Goal: Information Seeking & Learning: Find specific fact

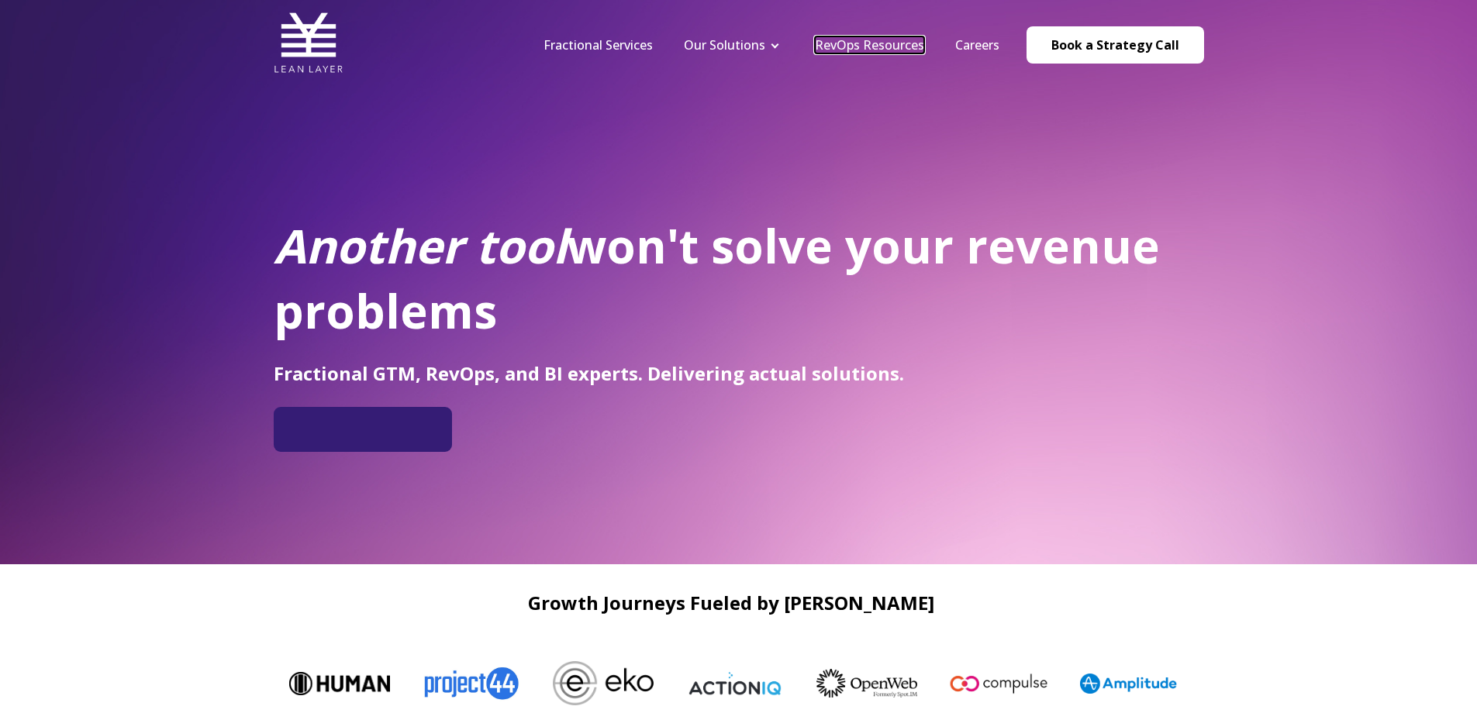
click at [909, 45] on link "RevOps Resources" at bounding box center [869, 44] width 109 height 17
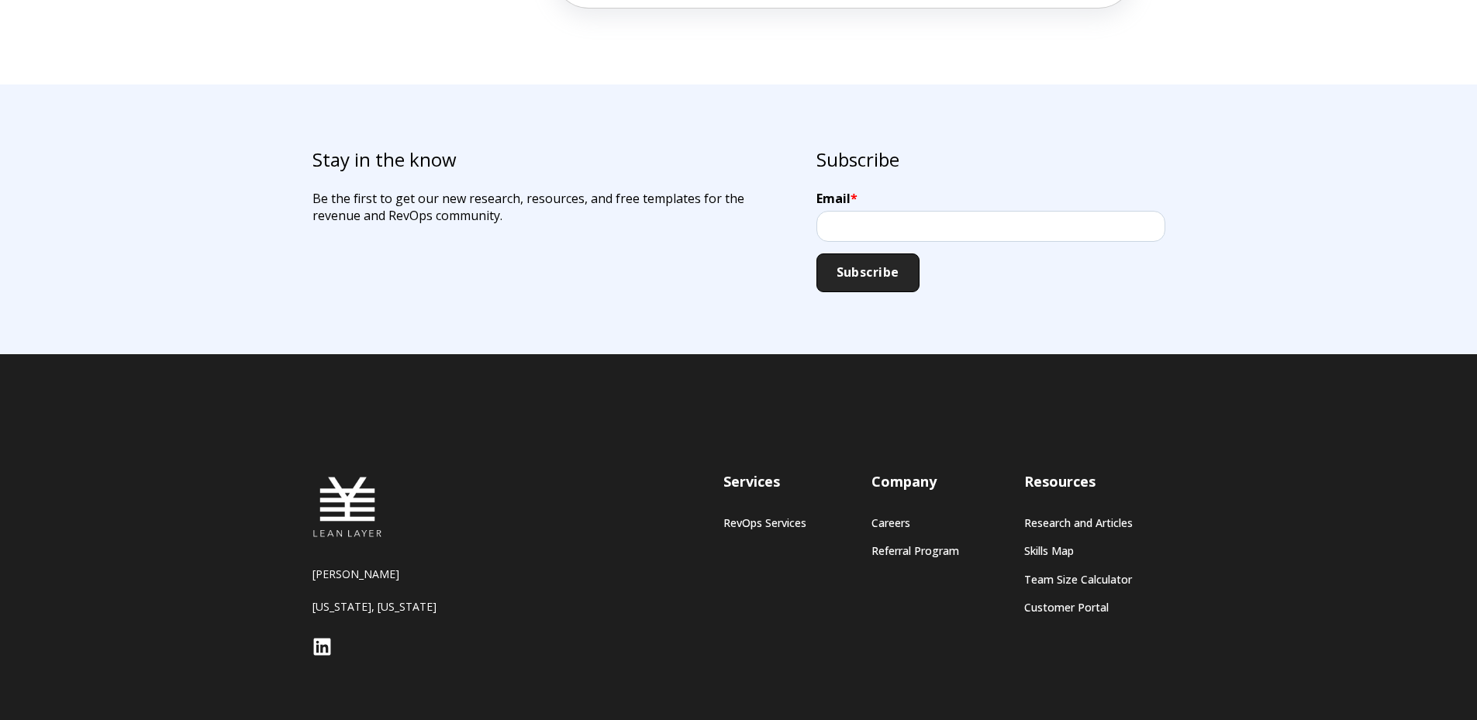
scroll to position [3239, 0]
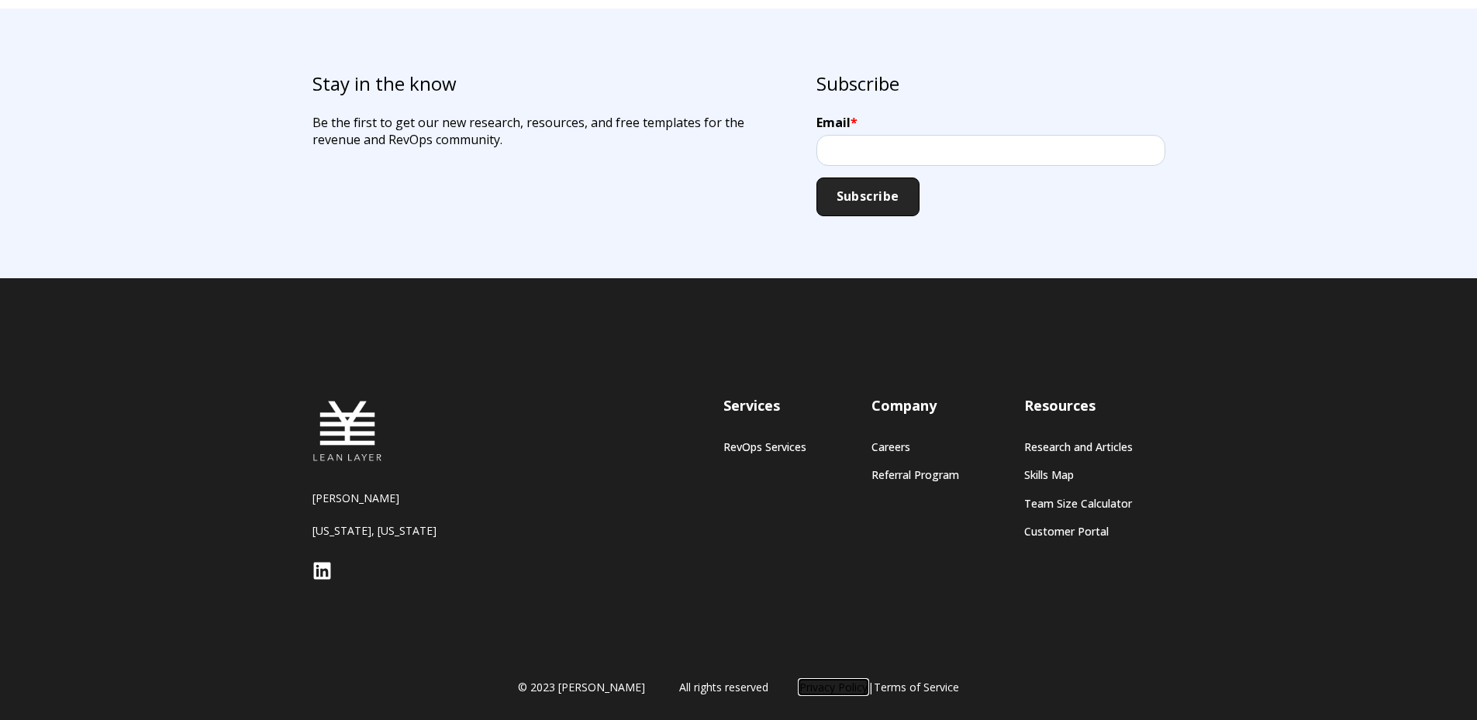
click at [800, 690] on link "Privacy Policy" at bounding box center [834, 687] width 68 height 15
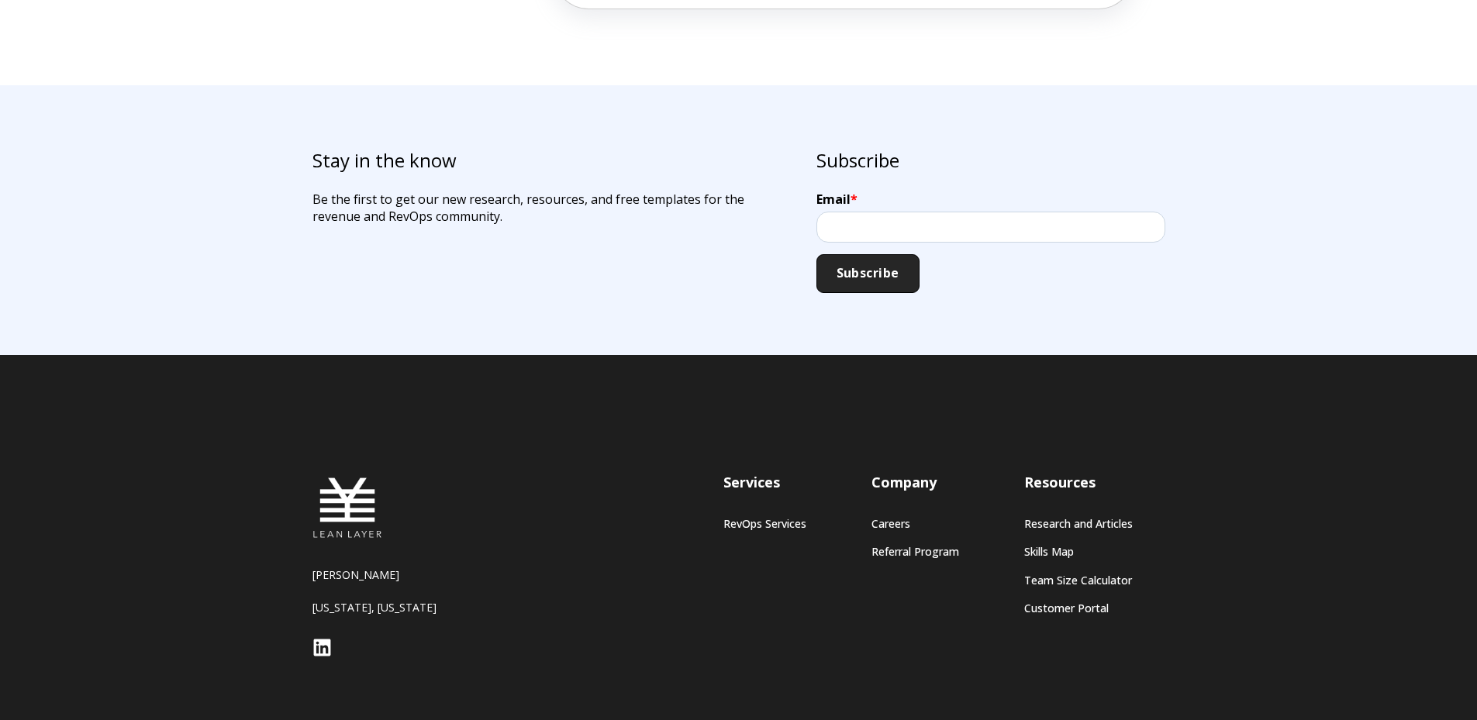
scroll to position [3239, 0]
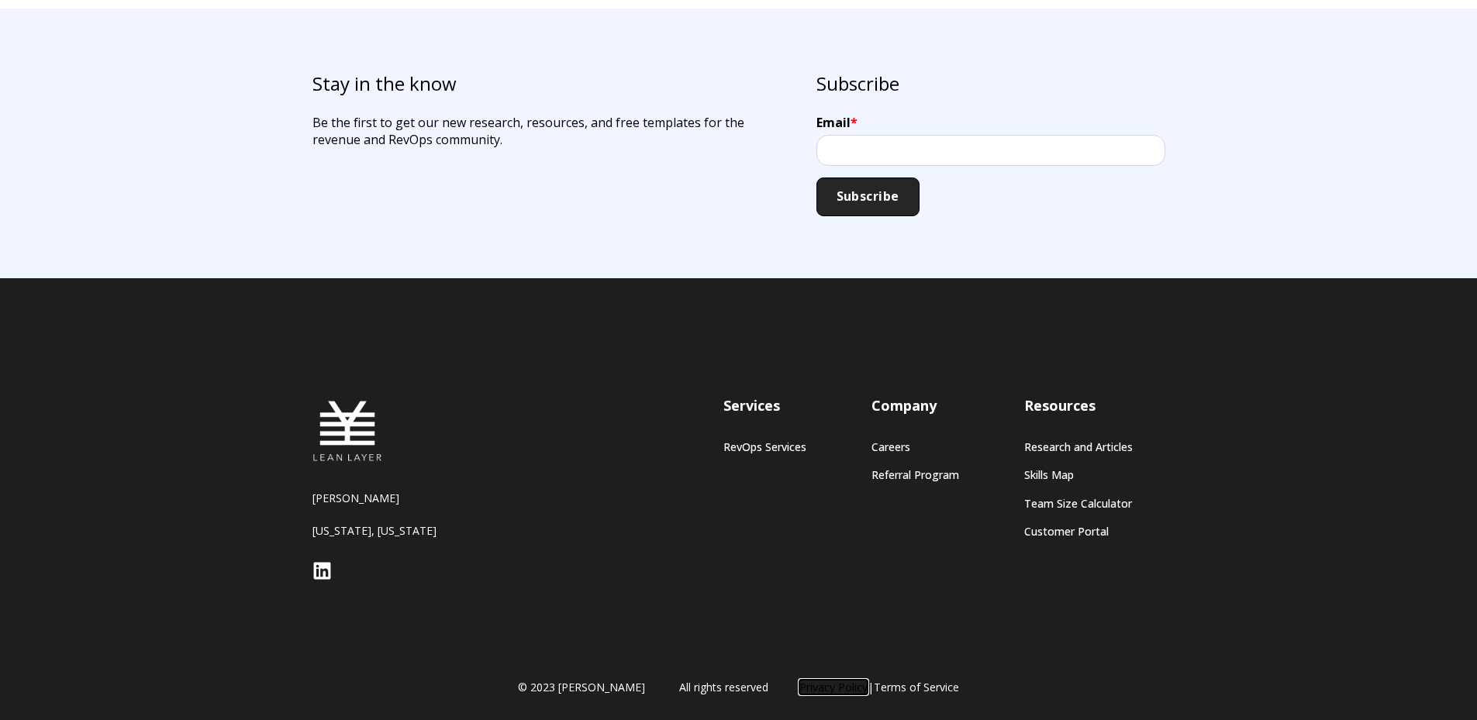
click at [803, 689] on link "Privacy Policy" at bounding box center [834, 687] width 68 height 15
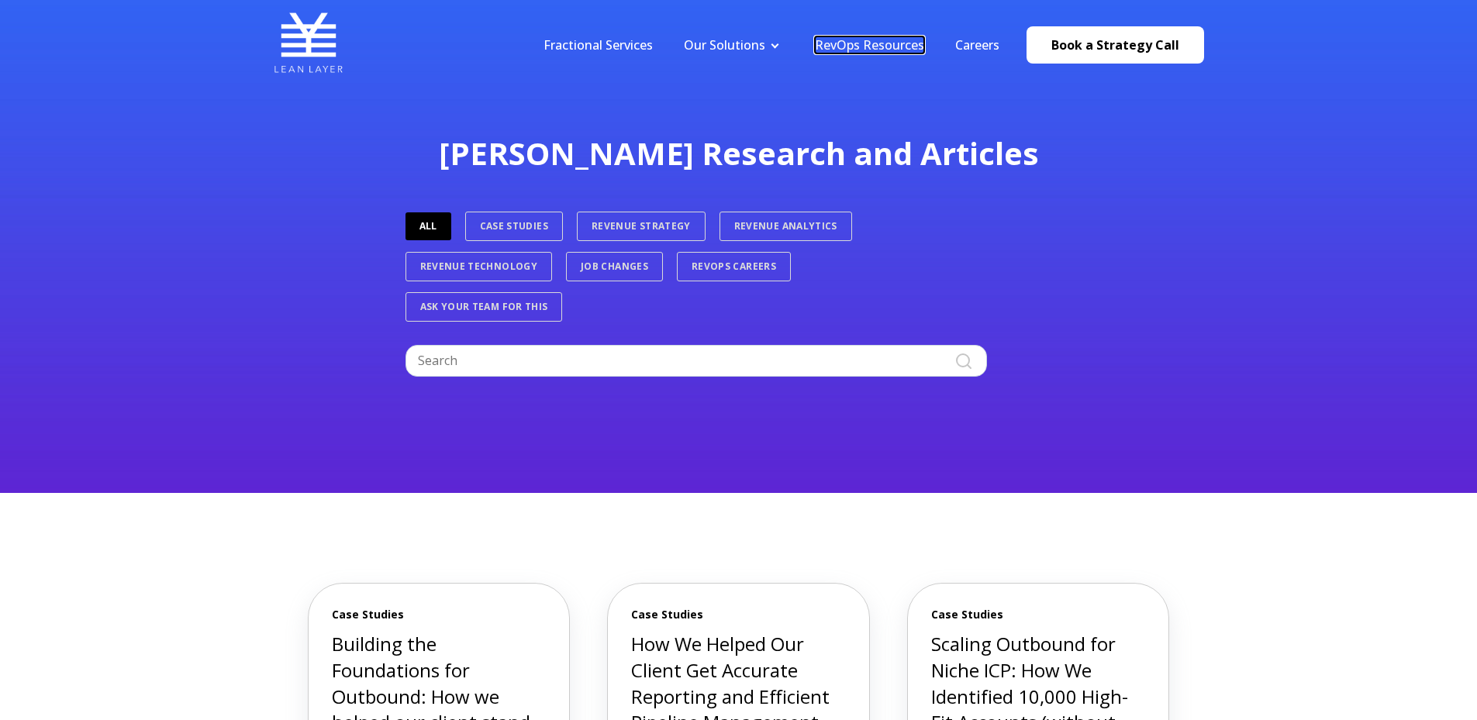
click at [875, 48] on link "RevOps Resources" at bounding box center [869, 44] width 109 height 17
click at [885, 40] on link "RevOps Resources" at bounding box center [869, 44] width 109 height 17
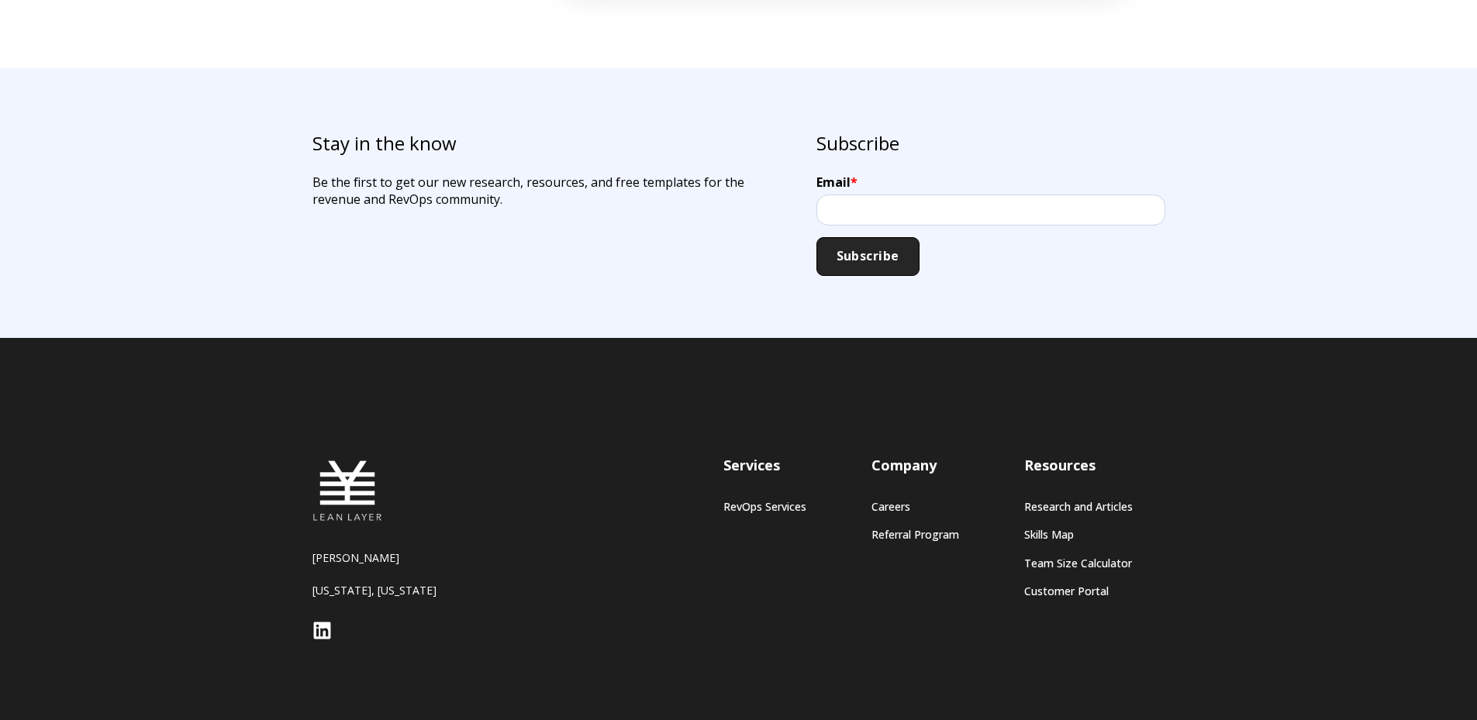
scroll to position [3239, 0]
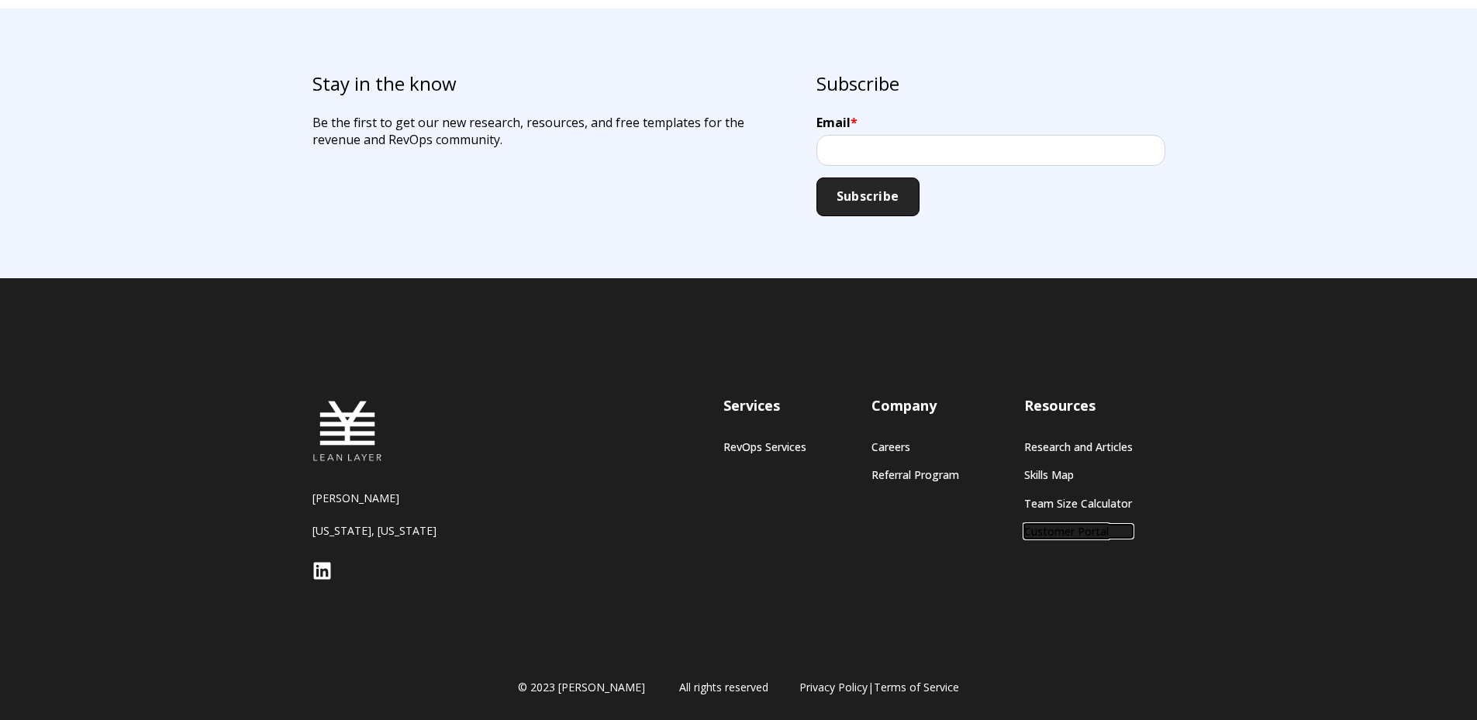
click at [1062, 536] on link "Customer Portal" at bounding box center [1078, 531] width 109 height 13
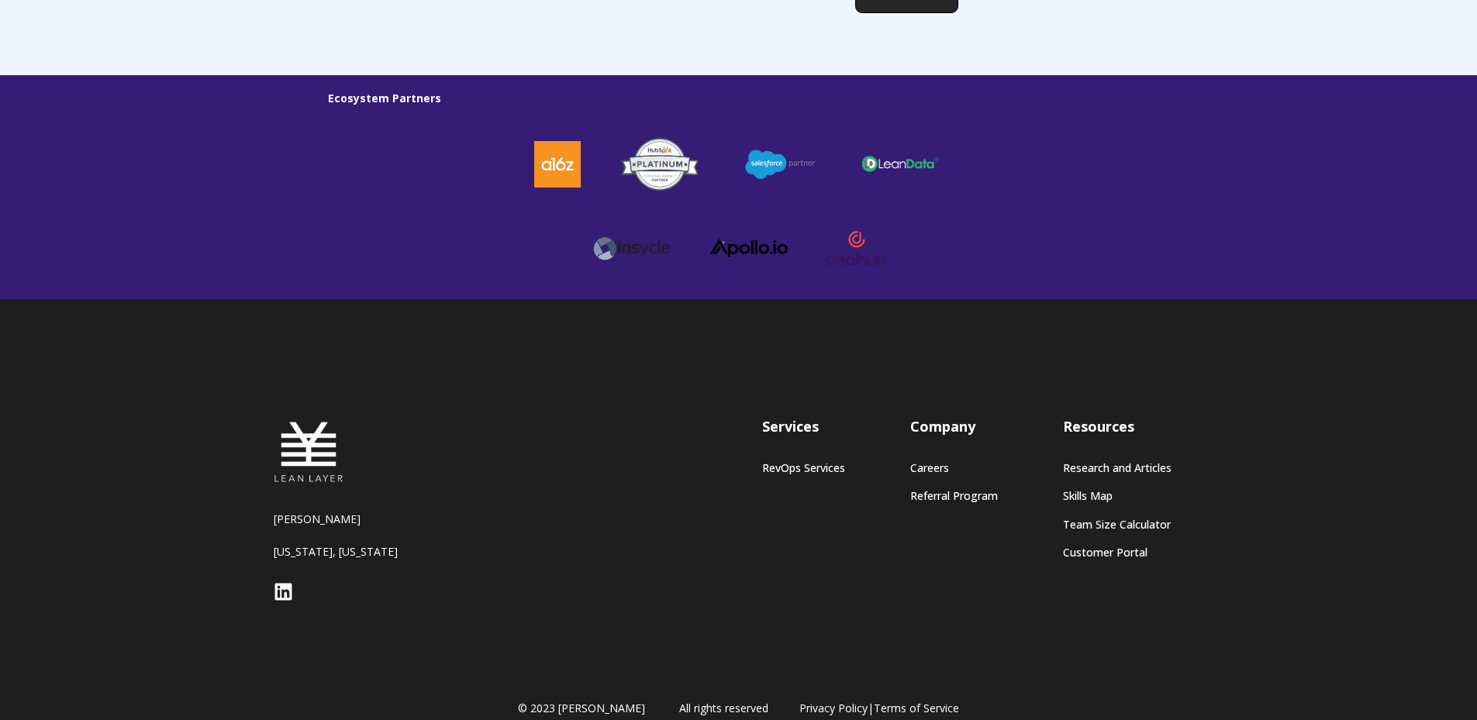
scroll to position [4236, 0]
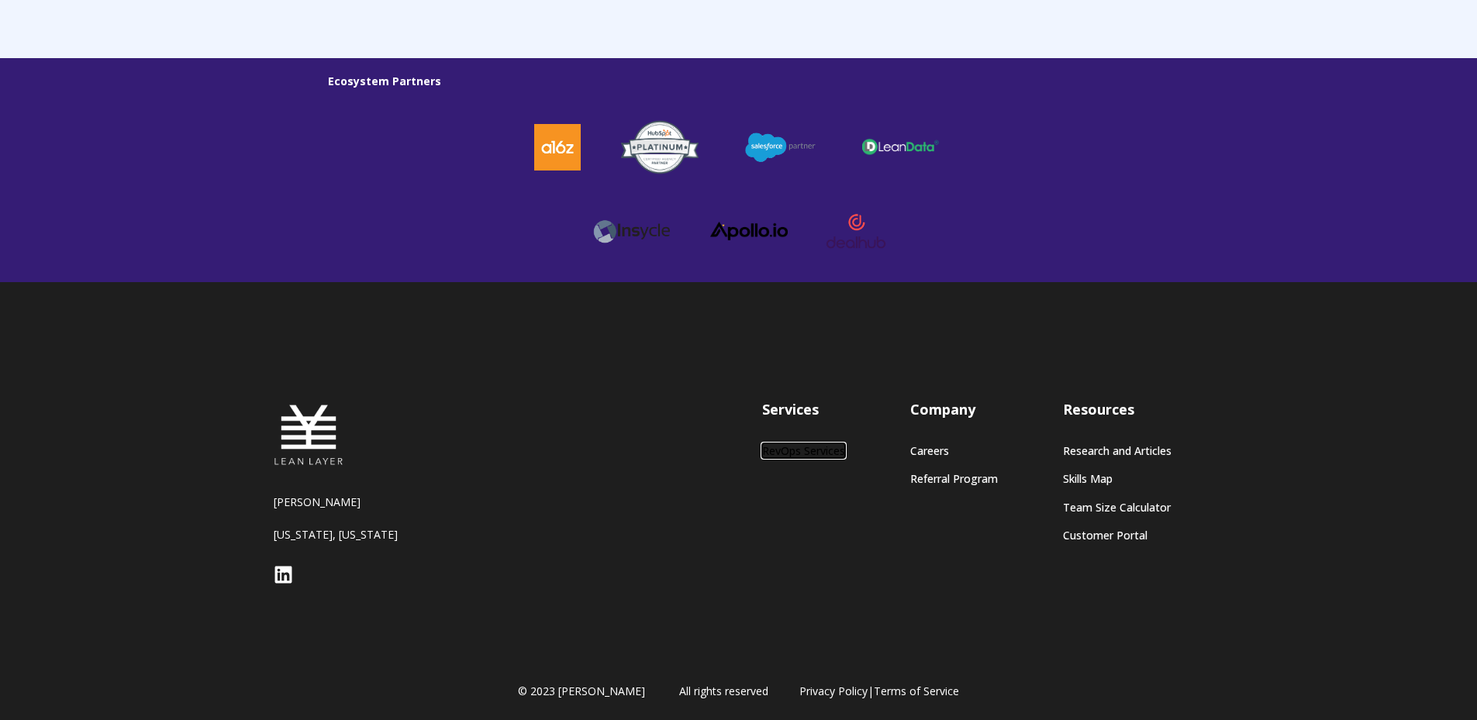
click at [813, 447] on link "RevOps Services" at bounding box center [803, 450] width 83 height 13
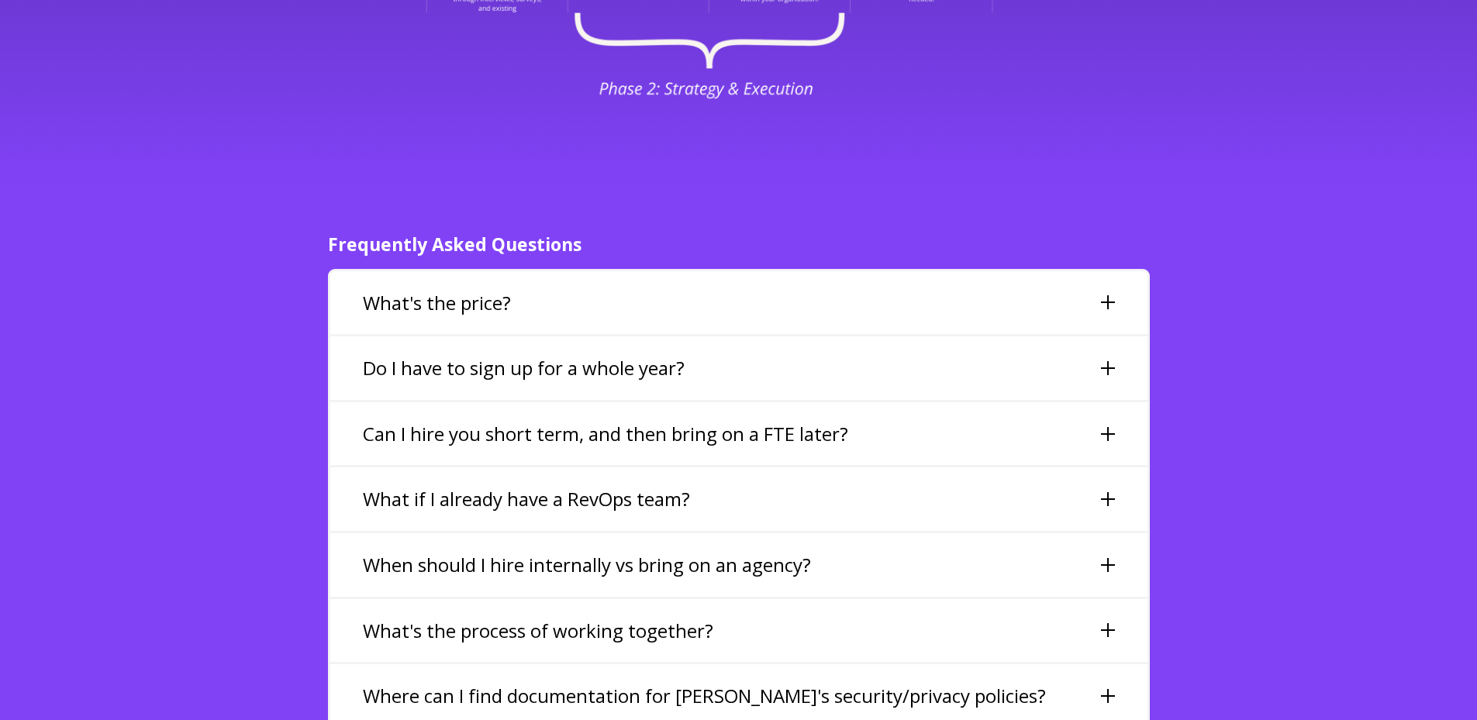
scroll to position [3257, 0]
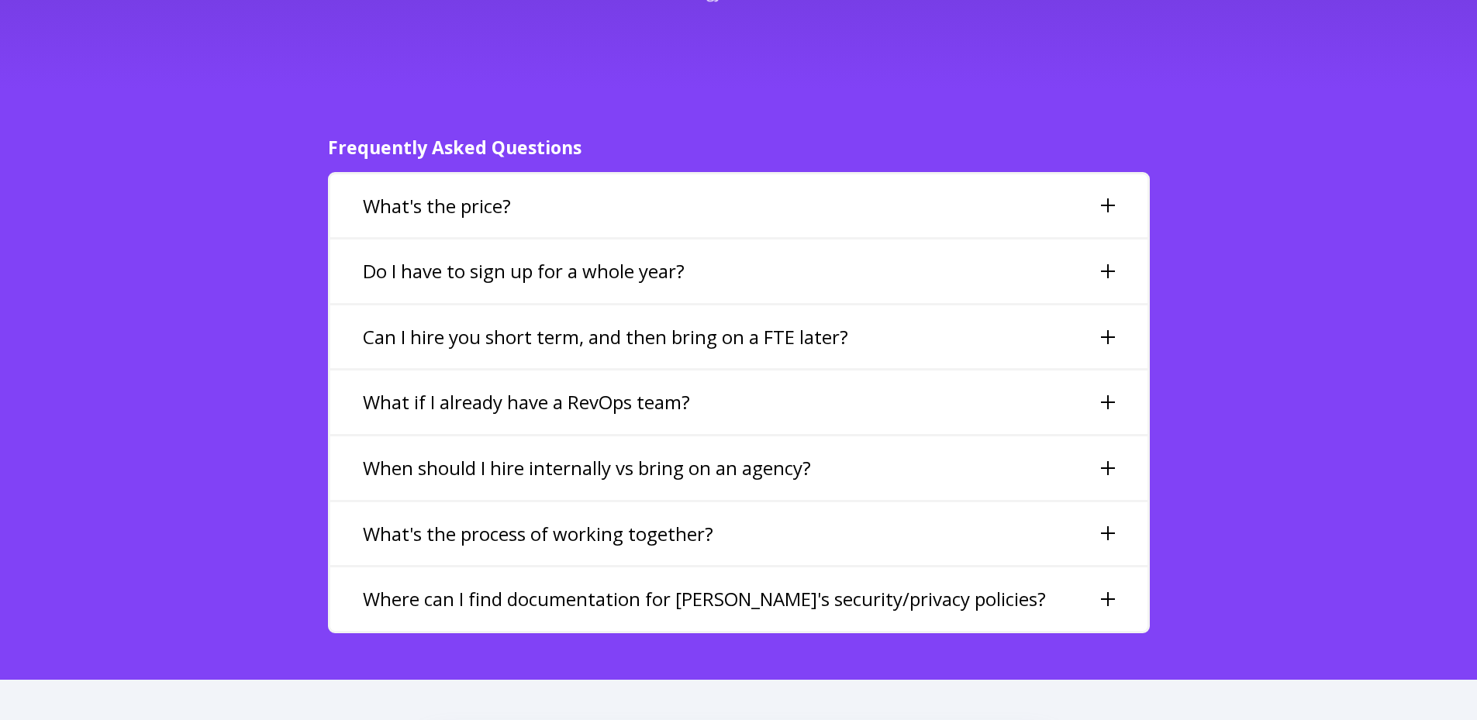
click at [1107, 568] on div "Where can I find documentation for Lean Layer's security/privacy policies?" at bounding box center [738, 600] width 817 height 64
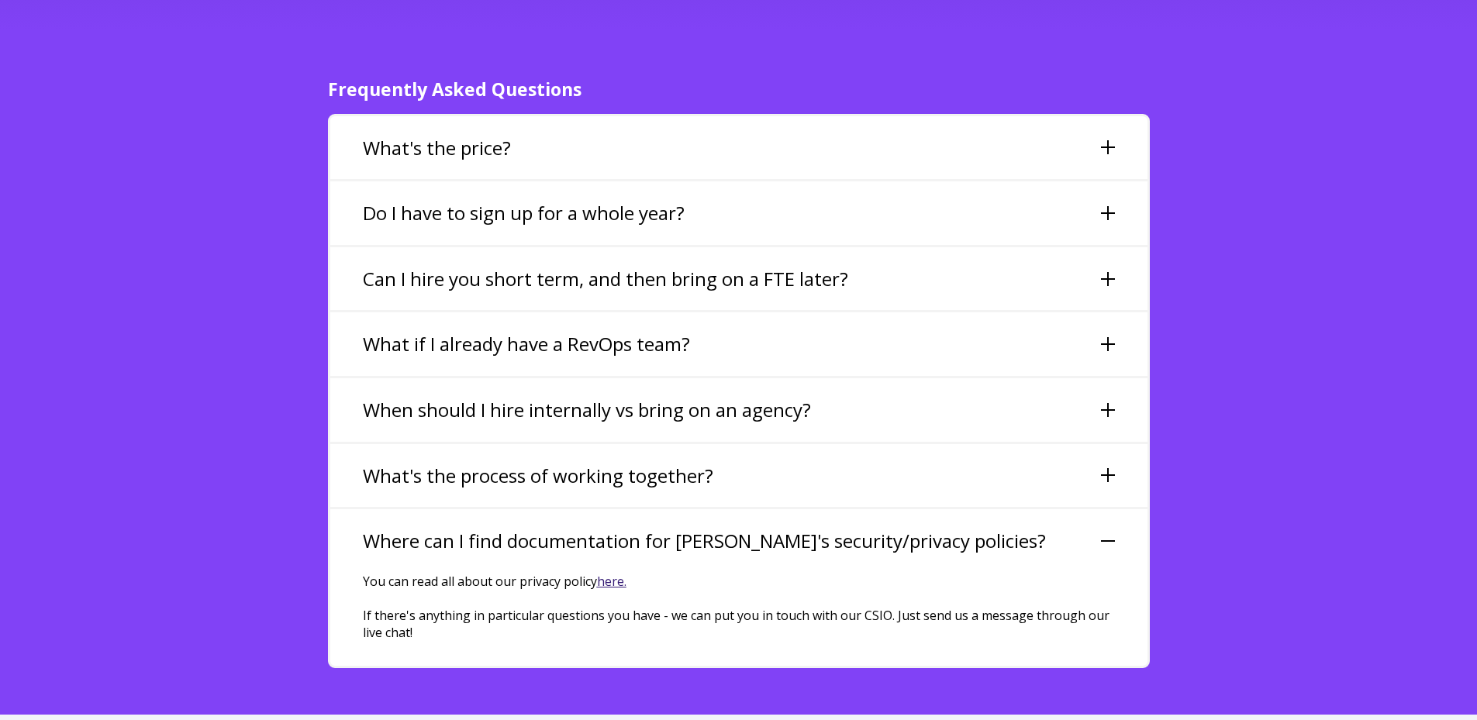
scroll to position [3412, 0]
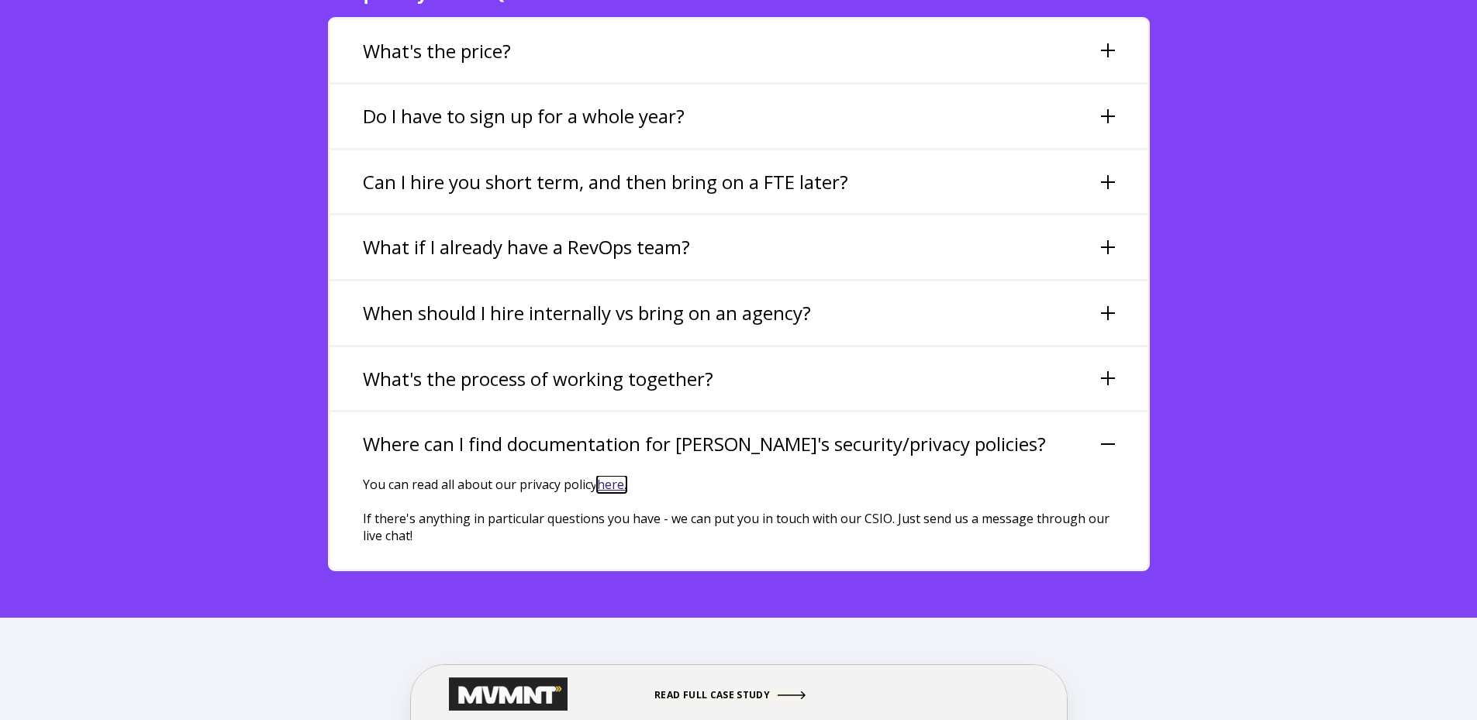
click at [616, 476] on link "here." at bounding box center [611, 484] width 29 height 17
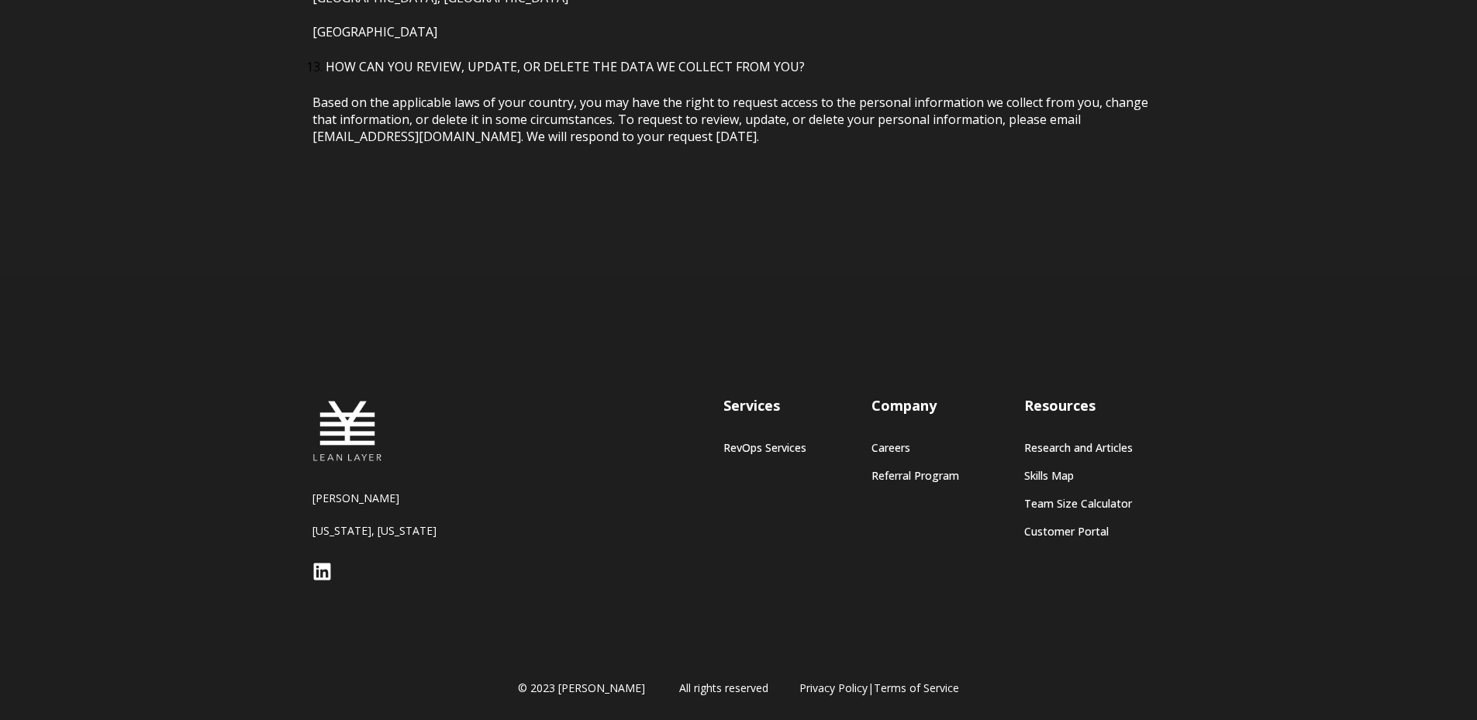
scroll to position [5702, 0]
